Goal: Information Seeking & Learning: Learn about a topic

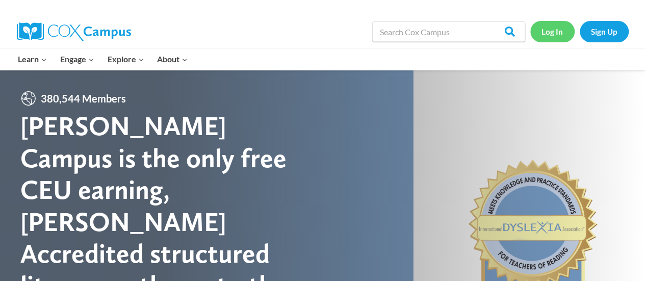
click at [560, 30] on link "Log In" at bounding box center [552, 31] width 44 height 21
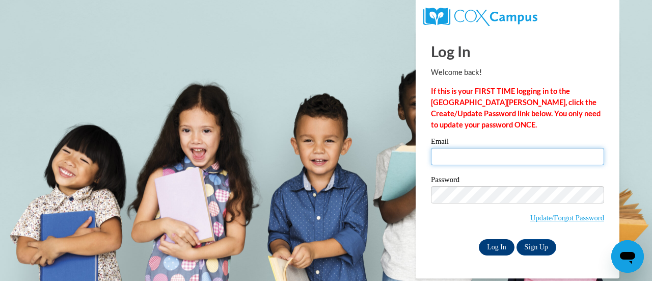
type input "jessica.kurdas@rusd.org"
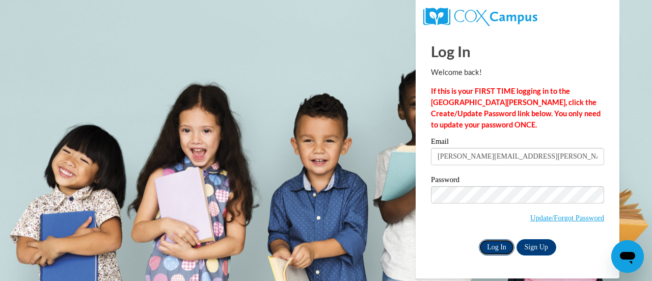
click at [493, 243] on input "Log In" at bounding box center [497, 247] width 36 height 16
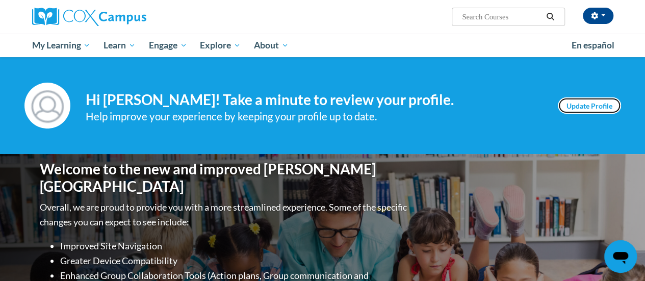
click at [585, 102] on link "Update Profile" at bounding box center [588, 105] width 63 height 16
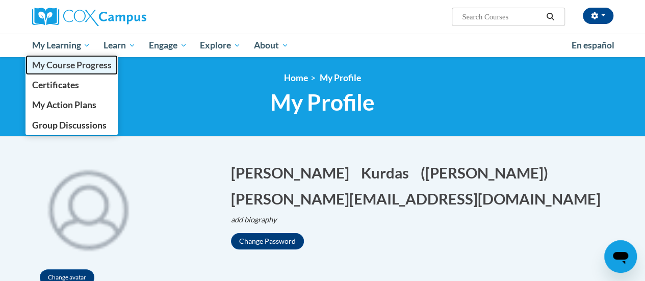
click at [78, 67] on span "My Course Progress" at bounding box center [71, 65] width 79 height 11
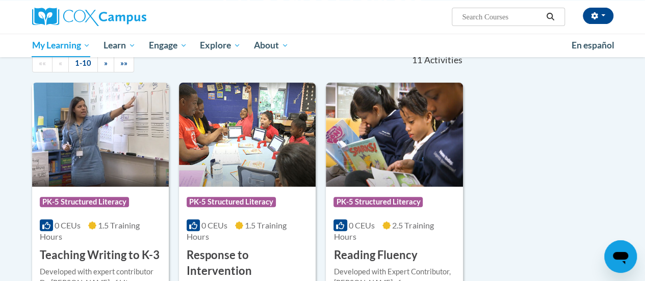
scroll to position [109, 0]
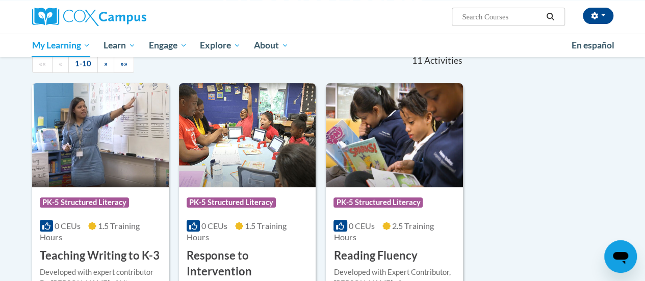
click at [99, 142] on img at bounding box center [100, 135] width 137 height 104
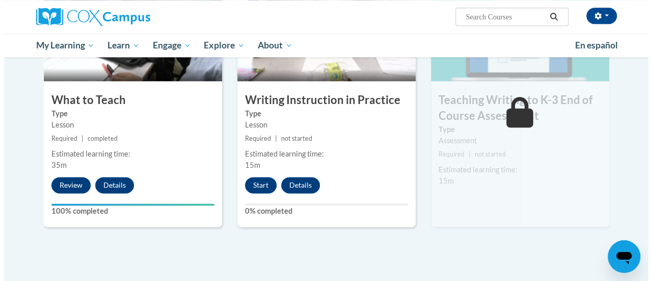
scroll to position [566, 0]
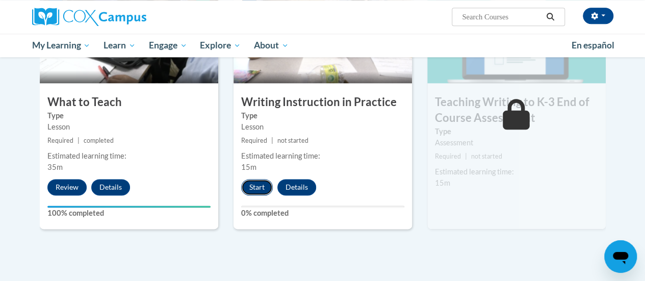
click at [265, 183] on button "Start" at bounding box center [257, 187] width 32 height 16
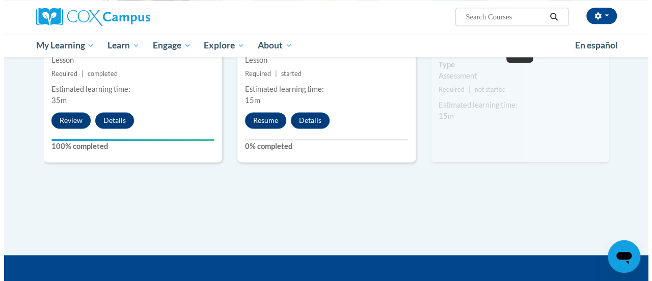
scroll to position [634, 0]
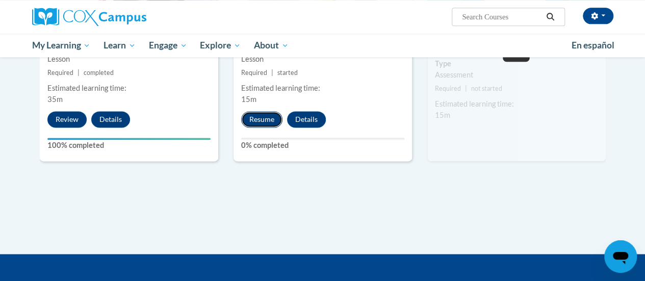
click at [257, 116] on button "Resume" at bounding box center [261, 119] width 41 height 16
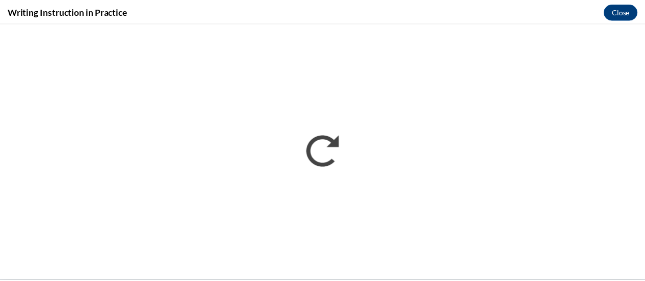
scroll to position [0, 0]
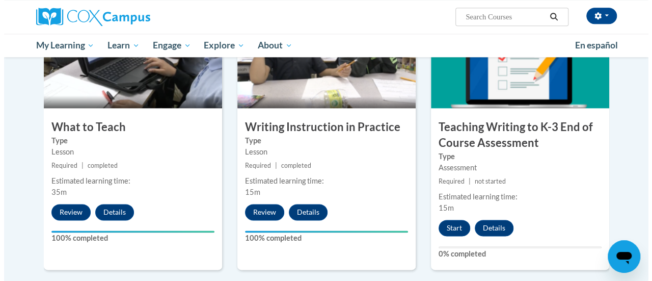
scroll to position [543, 0]
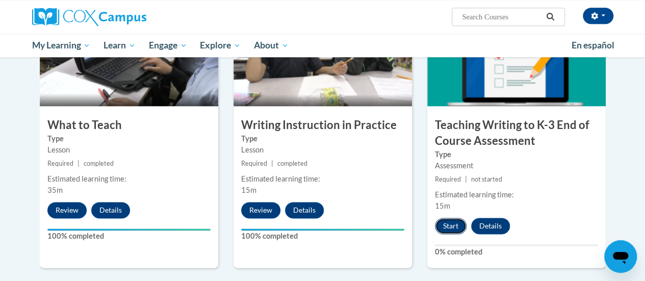
click at [448, 226] on button "Start" at bounding box center [451, 226] width 32 height 16
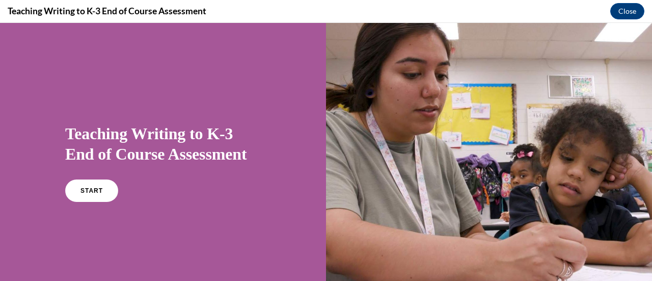
scroll to position [0, 0]
click at [87, 191] on span "START" at bounding box center [91, 191] width 23 height 8
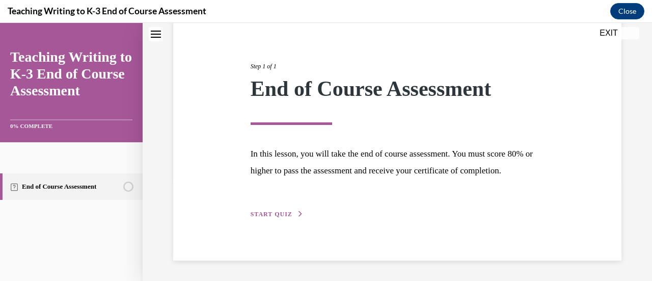
scroll to position [119, 0]
click at [281, 215] on span "START QUIZ" at bounding box center [272, 213] width 42 height 7
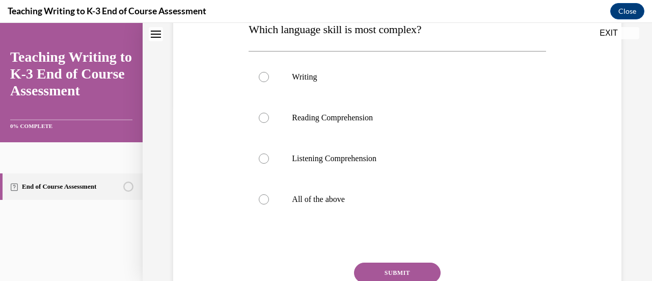
scroll to position [176, 0]
click at [308, 79] on p "Writing" at bounding box center [406, 76] width 228 height 10
click at [269, 79] on input "Writing" at bounding box center [264, 76] width 10 height 10
radio input "true"
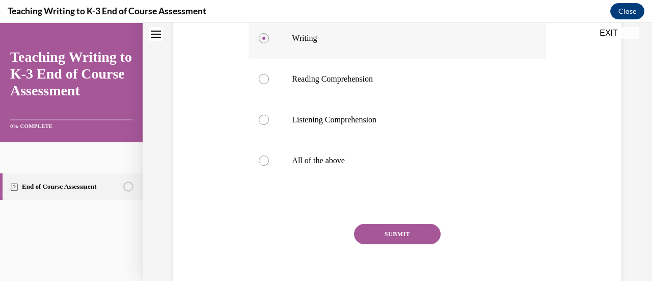
scroll to position [238, 0]
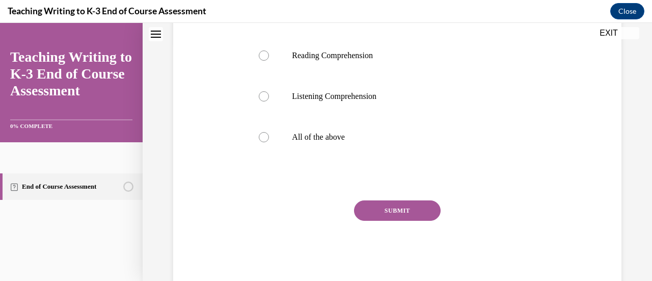
click at [416, 207] on button "SUBMIT" at bounding box center [397, 210] width 87 height 20
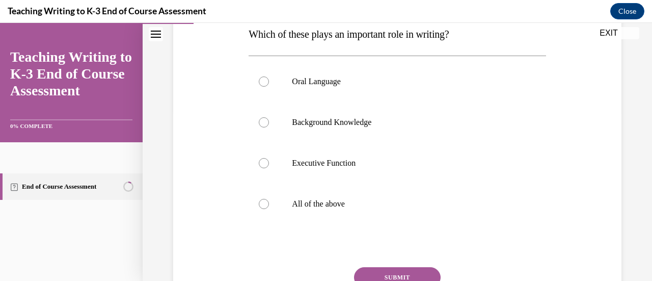
scroll to position [171, 0]
click at [335, 208] on p "All of the above" at bounding box center [406, 204] width 228 height 10
click at [269, 208] on input "All of the above" at bounding box center [264, 204] width 10 height 10
radio input "true"
click at [424, 269] on button "SUBMIT" at bounding box center [397, 277] width 87 height 20
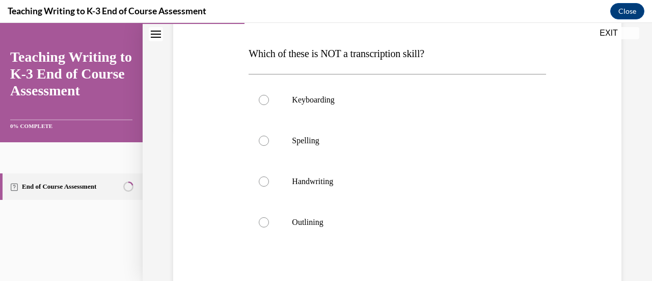
scroll to position [159, 0]
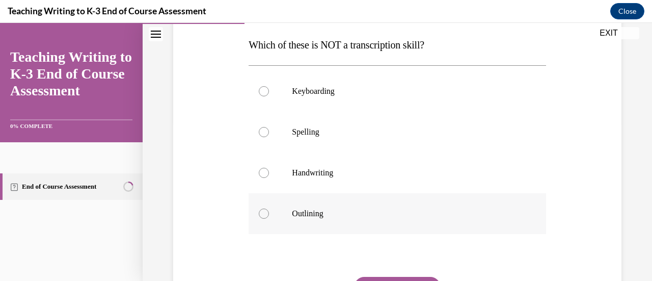
click at [264, 209] on div at bounding box center [264, 213] width 10 height 10
click at [264, 209] on input "Outlining" at bounding box center [264, 213] width 10 height 10
radio input "true"
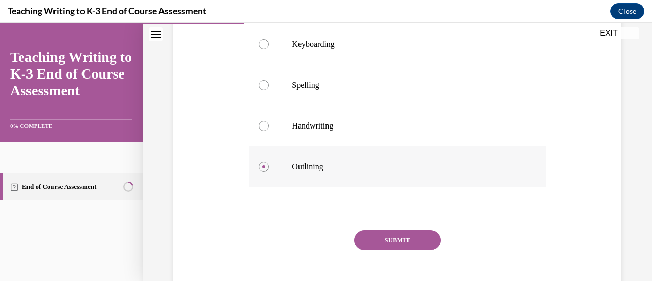
scroll to position [254, 0]
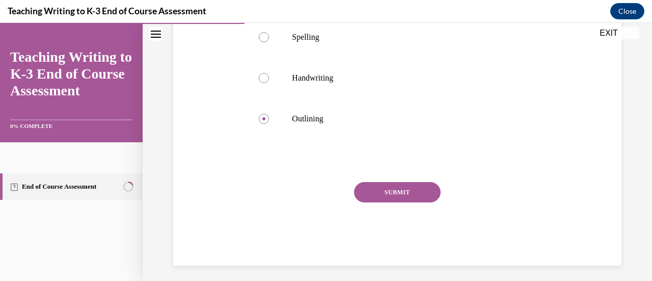
click at [427, 193] on button "SUBMIT" at bounding box center [397, 192] width 87 height 20
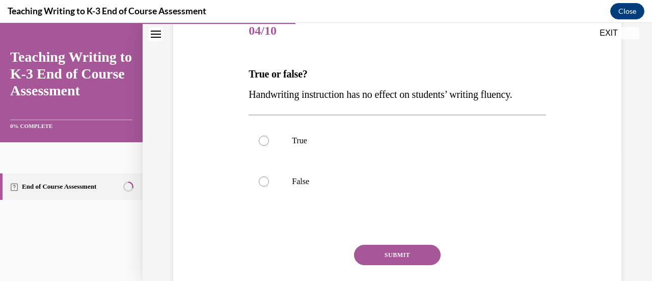
scroll to position [131, 0]
click at [299, 184] on p "False" at bounding box center [406, 181] width 228 height 10
click at [269, 184] on input "False" at bounding box center [264, 181] width 10 height 10
radio input "true"
click at [419, 252] on button "SUBMIT" at bounding box center [397, 254] width 87 height 20
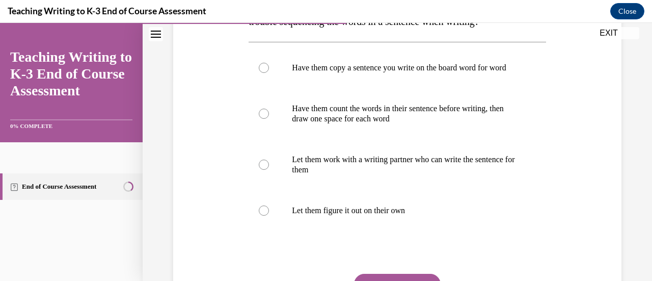
scroll to position [204, 0]
click at [267, 118] on div at bounding box center [264, 113] width 10 height 10
click at [267, 118] on input "Have them count the words in their sentence before writing, then draw one space…" at bounding box center [264, 113] width 10 height 10
radio input "true"
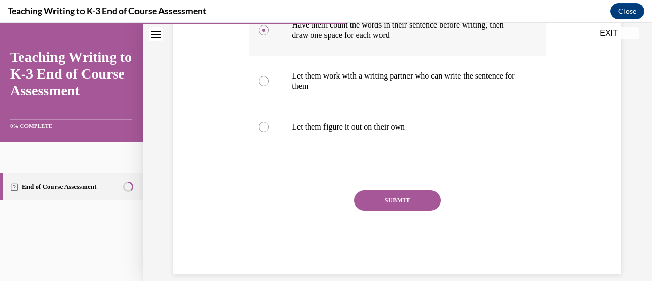
scroll to position [295, 0]
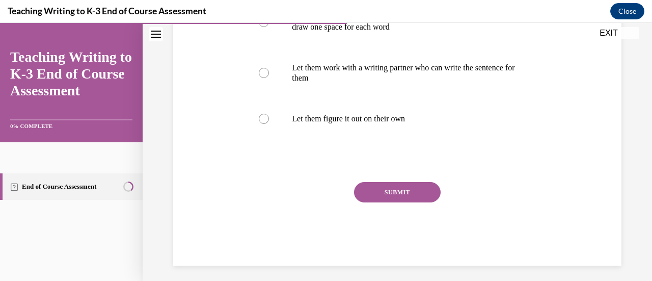
click at [428, 202] on button "SUBMIT" at bounding box center [397, 192] width 87 height 20
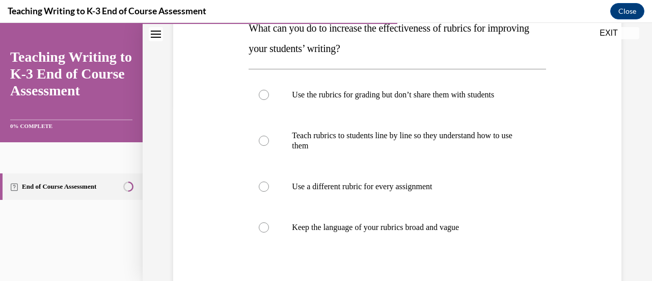
scroll to position [179, 0]
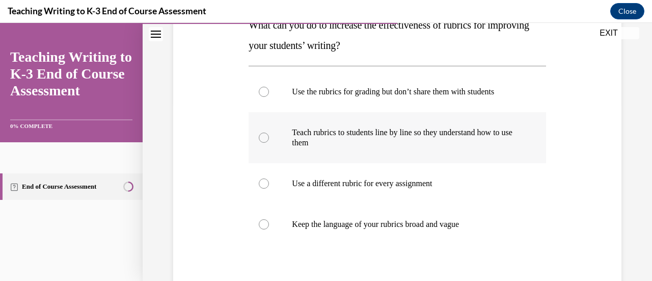
click at [260, 144] on label "Teach rubrics to students line by line so they understand how to use them" at bounding box center [397, 137] width 297 height 51
click at [260, 143] on input "Teach rubrics to students line by line so they understand how to use them" at bounding box center [264, 137] width 10 height 10
radio input "true"
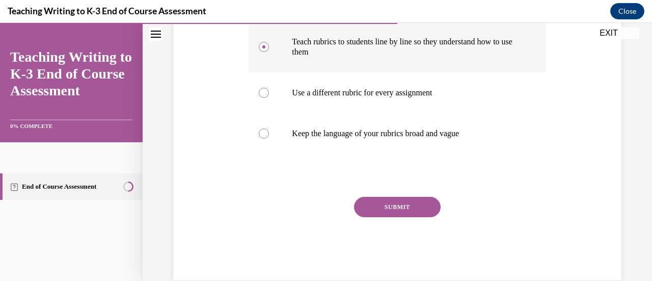
scroll to position [279, 0]
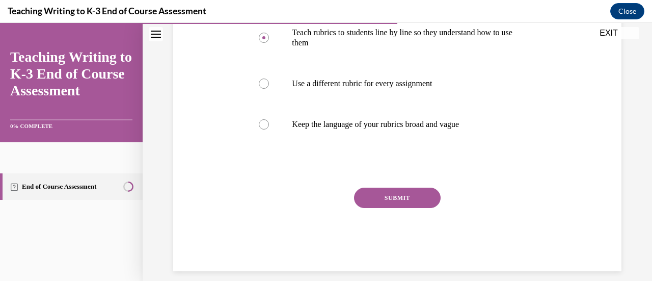
click at [419, 202] on button "SUBMIT" at bounding box center [397, 198] width 87 height 20
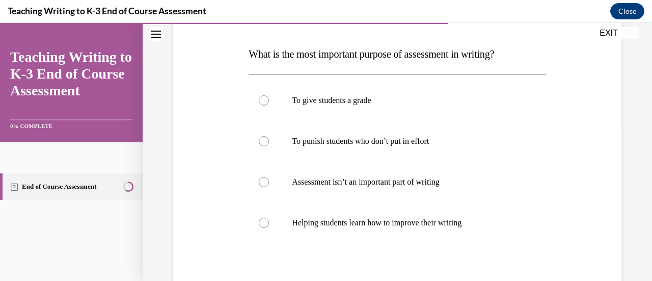
scroll to position [151, 0]
click at [264, 234] on label "Helping students learn how to improve their writing" at bounding box center [397, 222] width 297 height 41
click at [264, 227] on input "Helping students learn how to improve their writing" at bounding box center [264, 222] width 10 height 10
radio input "true"
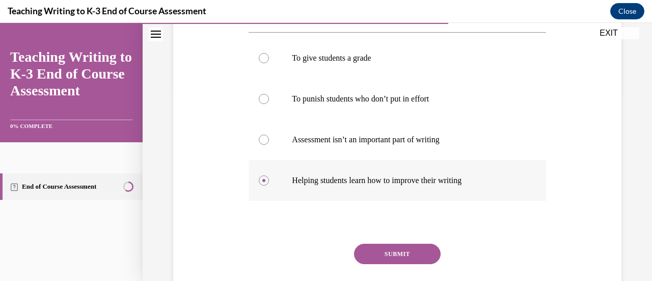
scroll to position [259, 0]
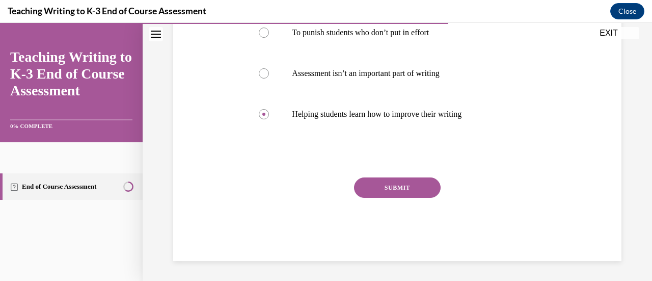
click at [421, 192] on button "SUBMIT" at bounding box center [397, 187] width 87 height 20
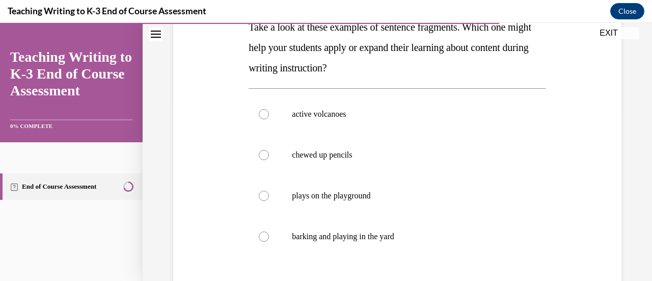
scroll to position [178, 0]
click at [263, 235] on div at bounding box center [264, 236] width 10 height 10
click at [263, 235] on input "barking and playing in the yard" at bounding box center [264, 236] width 10 height 10
radio input "true"
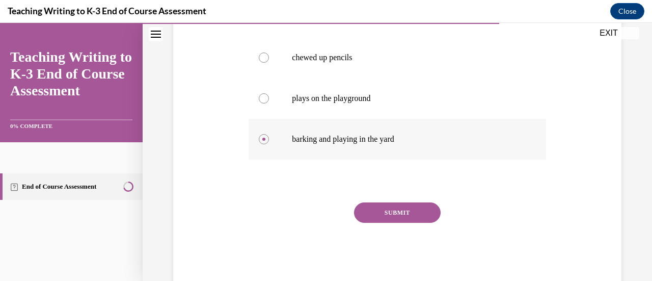
scroll to position [275, 0]
click at [425, 216] on button "SUBMIT" at bounding box center [397, 212] width 87 height 20
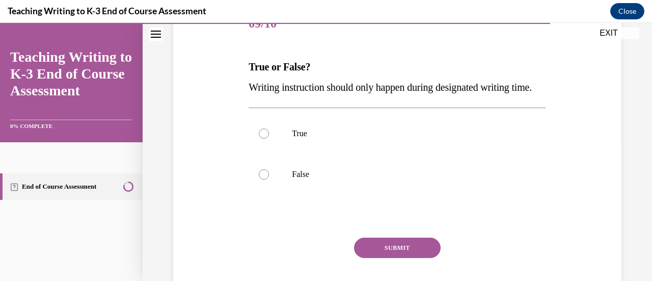
scroll to position [139, 0]
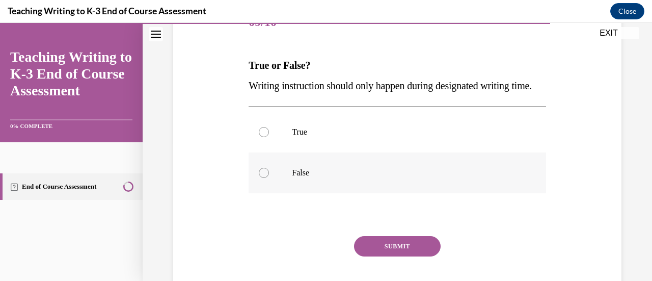
click at [300, 185] on label "False" at bounding box center [397, 172] width 297 height 41
click at [269, 178] on input "False" at bounding box center [264, 173] width 10 height 10
radio input "true"
click at [428, 256] on button "SUBMIT" at bounding box center [397, 246] width 87 height 20
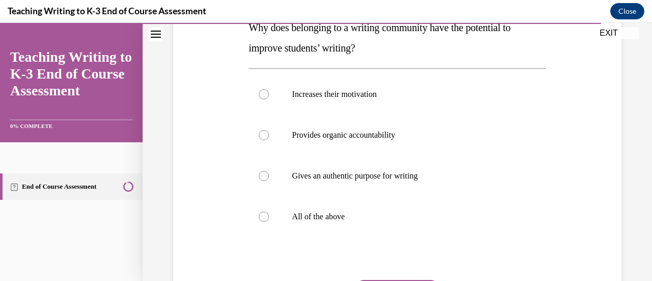
scroll to position [177, 0]
click at [342, 220] on p "All of the above" at bounding box center [406, 216] width 228 height 10
click at [269, 220] on input "All of the above" at bounding box center [264, 216] width 10 height 10
radio input "true"
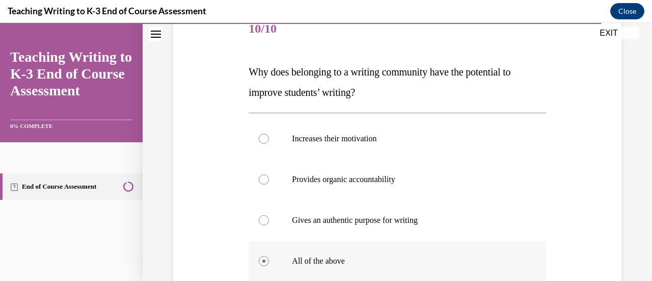
scroll to position [132, 0]
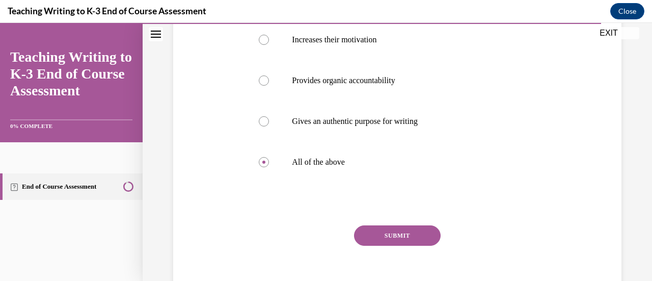
click at [429, 241] on button "SUBMIT" at bounding box center [397, 235] width 87 height 20
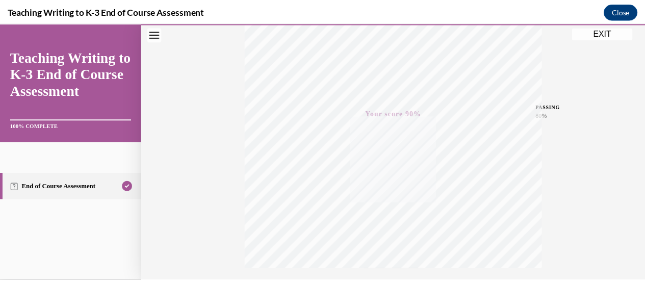
scroll to position [181, 0]
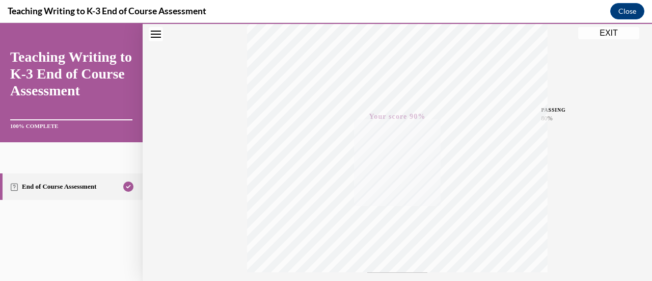
click at [623, 39] on div "Quiz Results PASSING 80% Your score 90% Passed PASSING 80% Your score Your scor…" at bounding box center [398, 119] width 510 height 490
click at [622, 35] on button "EXIT" at bounding box center [608, 33] width 61 height 12
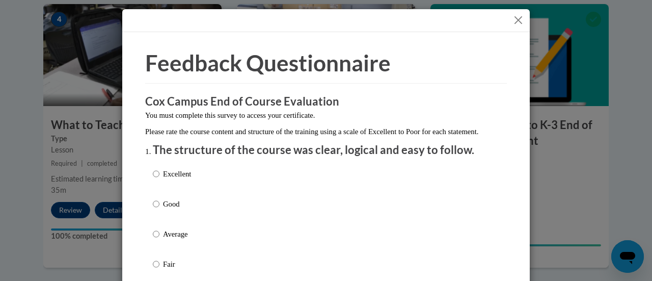
click at [516, 20] on button "Close" at bounding box center [518, 20] width 13 height 13
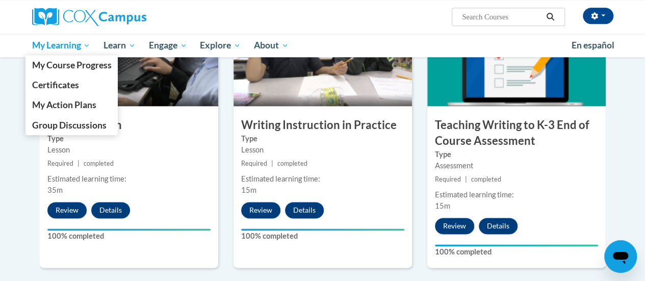
click at [66, 49] on span "My Learning" at bounding box center [61, 45] width 59 height 12
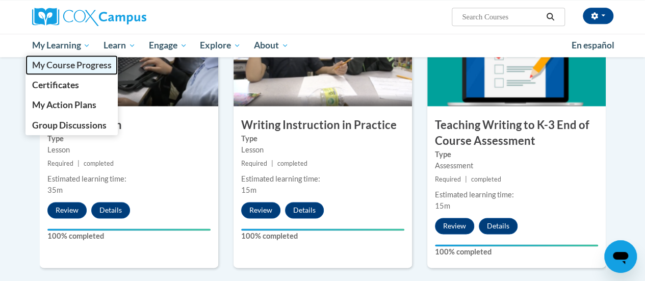
click at [86, 66] on span "My Course Progress" at bounding box center [71, 65] width 79 height 11
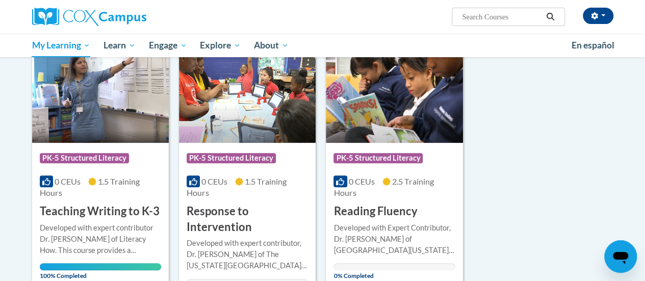
scroll to position [153, 0]
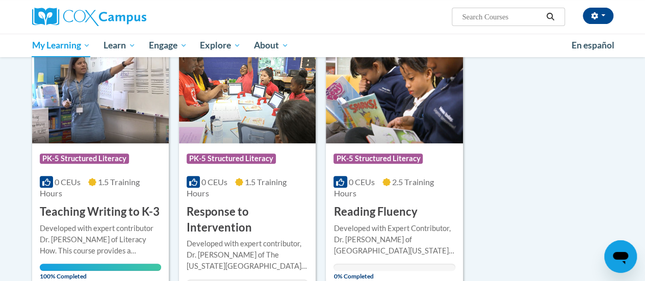
click at [258, 97] on img at bounding box center [247, 91] width 137 height 104
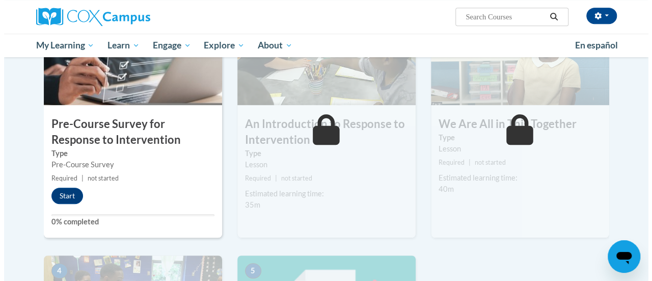
scroll to position [268, 0]
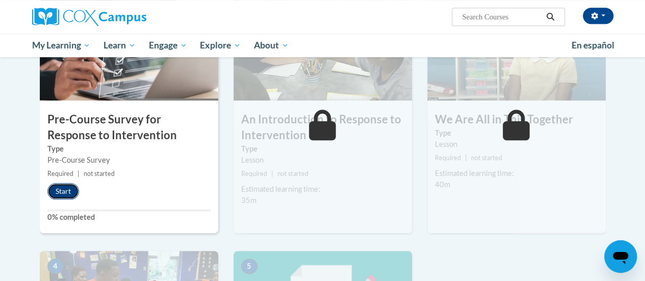
click at [62, 192] on button "Start" at bounding box center [63, 191] width 32 height 16
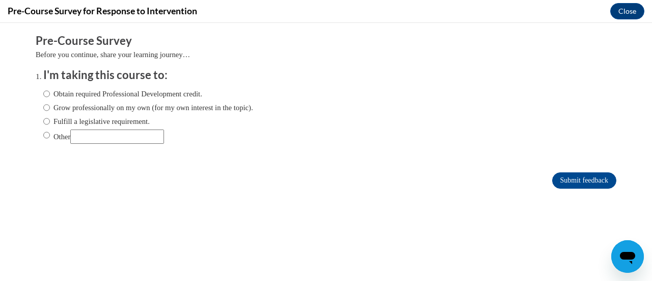
scroll to position [0, 0]
click at [97, 121] on label "Fulfill a legislative requirement." at bounding box center [96, 121] width 107 height 11
click at [50, 121] on input "Fulfill a legislative requirement." at bounding box center [46, 121] width 7 height 11
radio input "true"
click at [581, 179] on input "Submit feedback" at bounding box center [584, 180] width 64 height 16
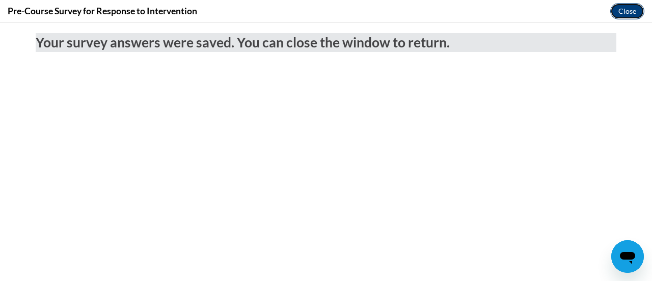
click at [631, 14] on button "Close" at bounding box center [627, 11] width 34 height 16
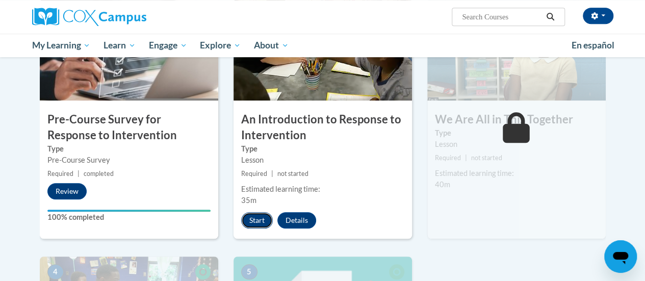
click at [255, 217] on button "Start" at bounding box center [257, 220] width 32 height 16
